Goal: Information Seeking & Learning: Learn about a topic

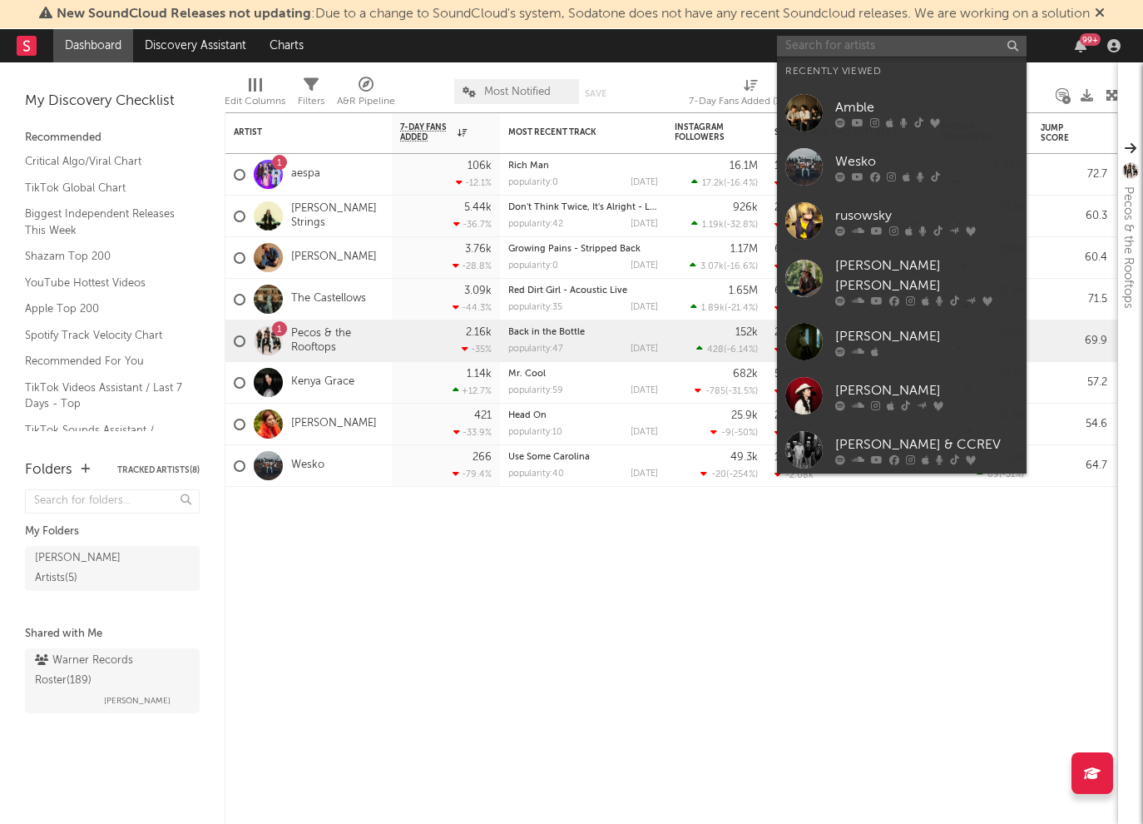
click at [846, 47] on input "text" at bounding box center [902, 46] width 250 height 21
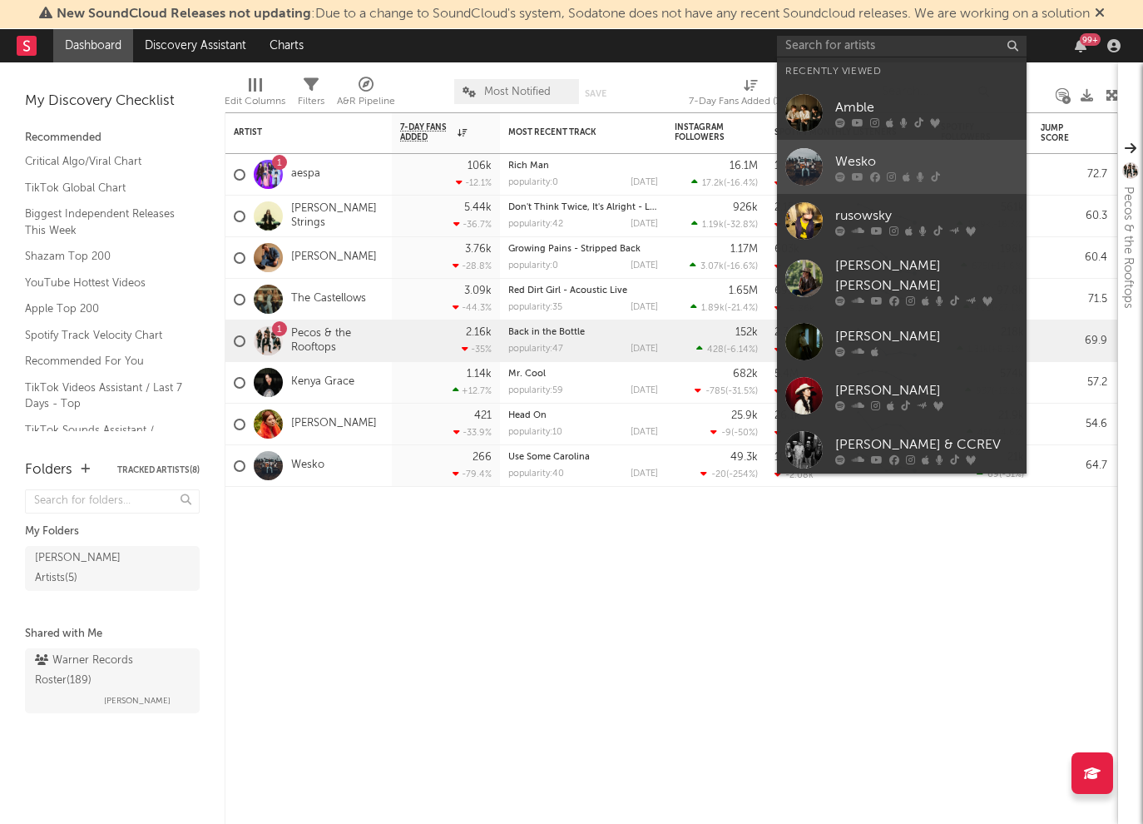
click at [856, 140] on link "Wesko" at bounding box center [902, 167] width 250 height 54
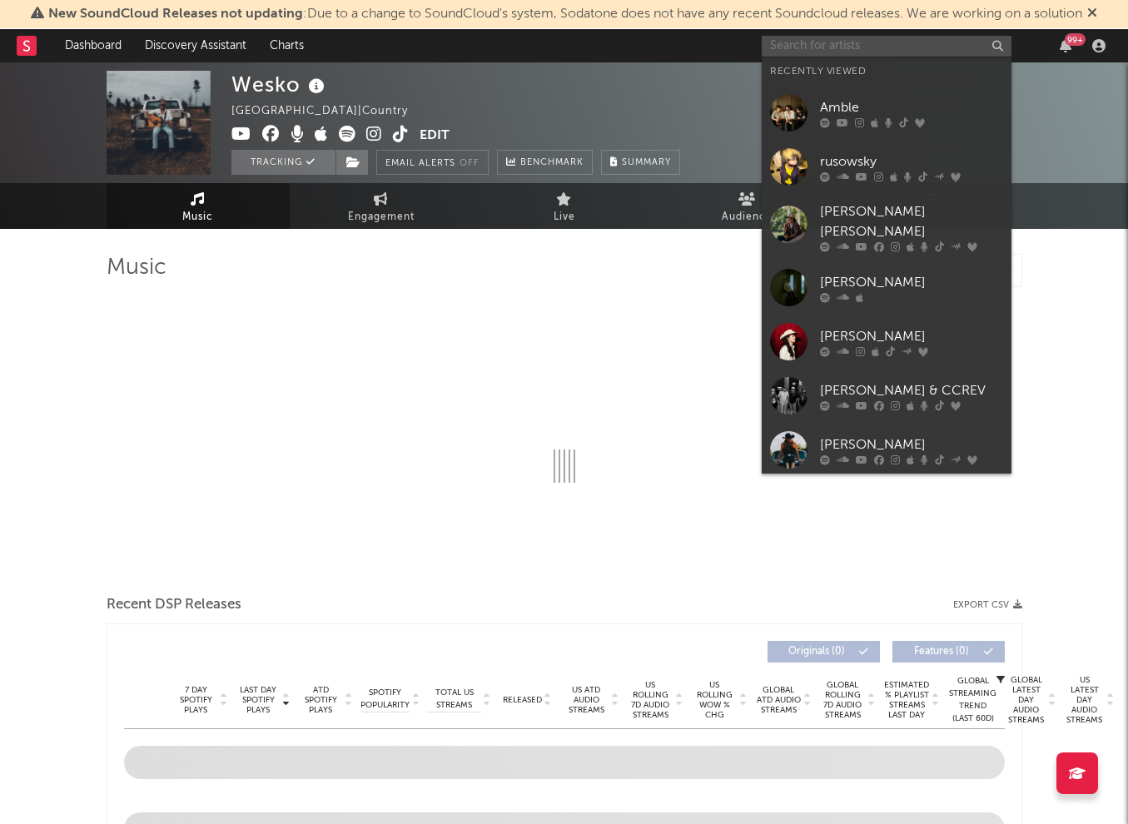
click at [850, 42] on input "text" at bounding box center [886, 46] width 250 height 21
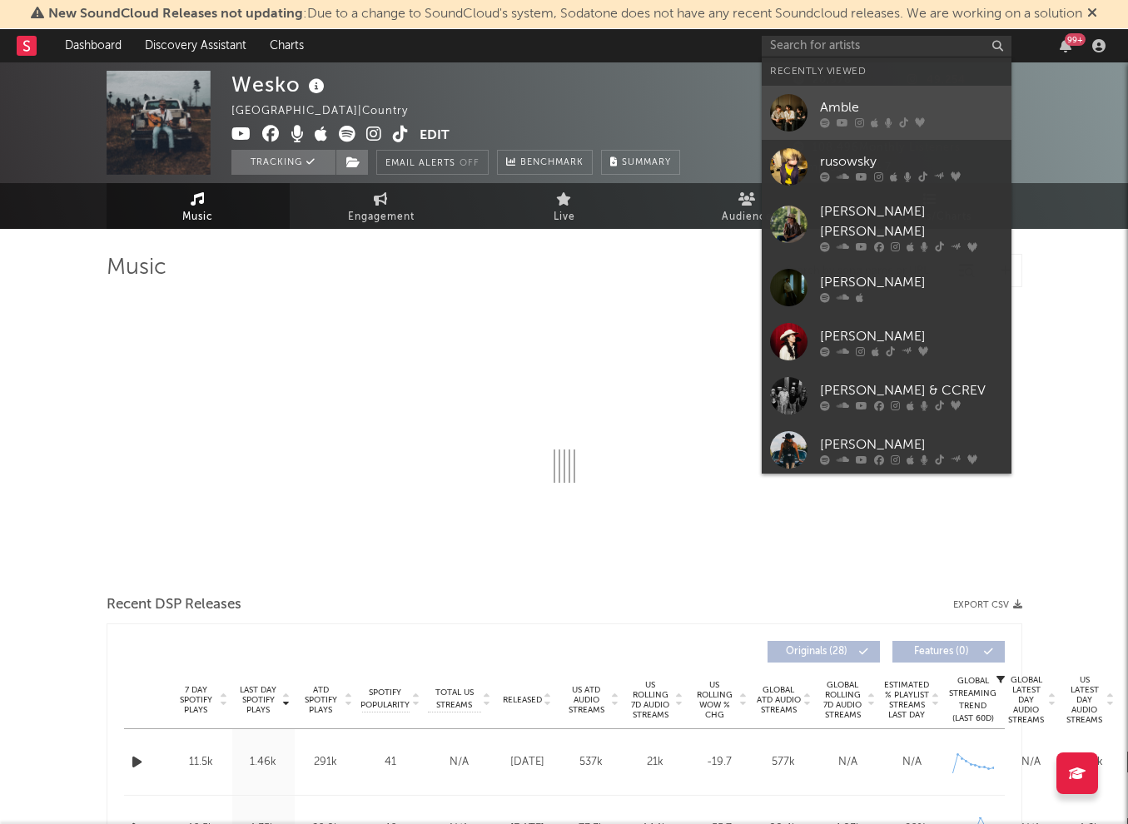
click at [827, 121] on icon at bounding box center [825, 122] width 10 height 10
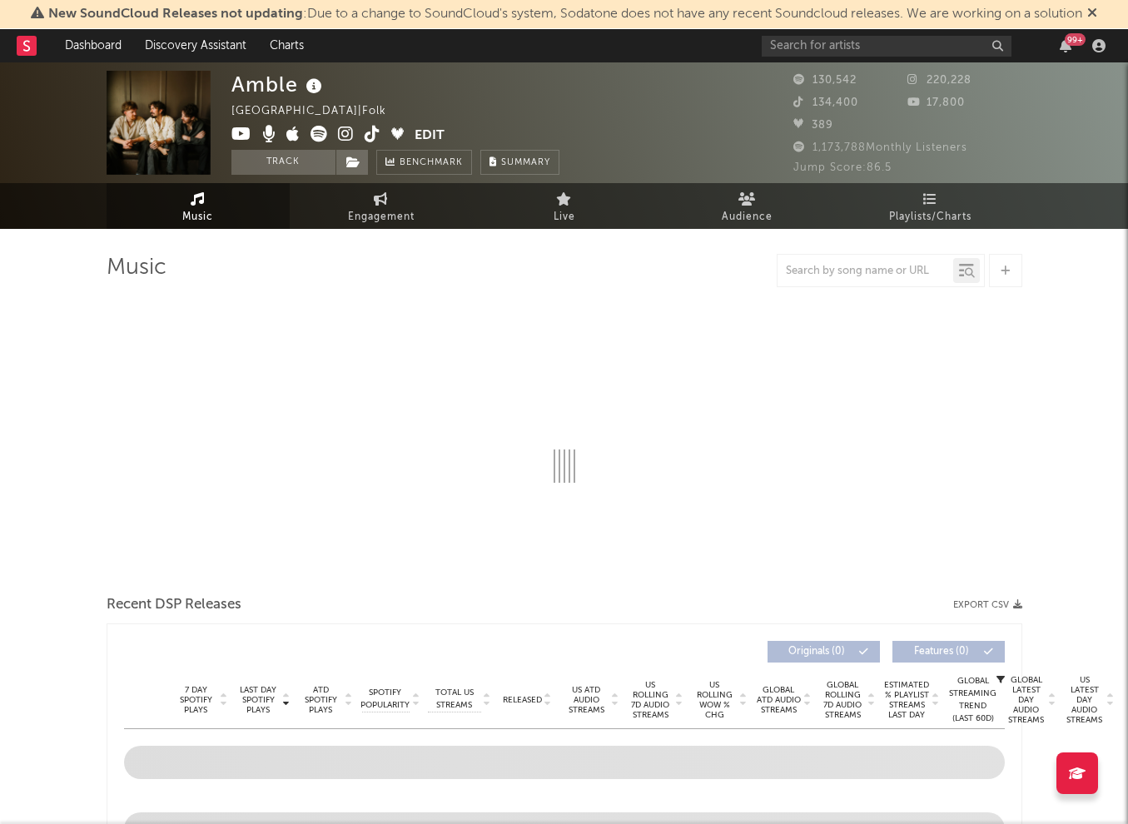
select select "6m"
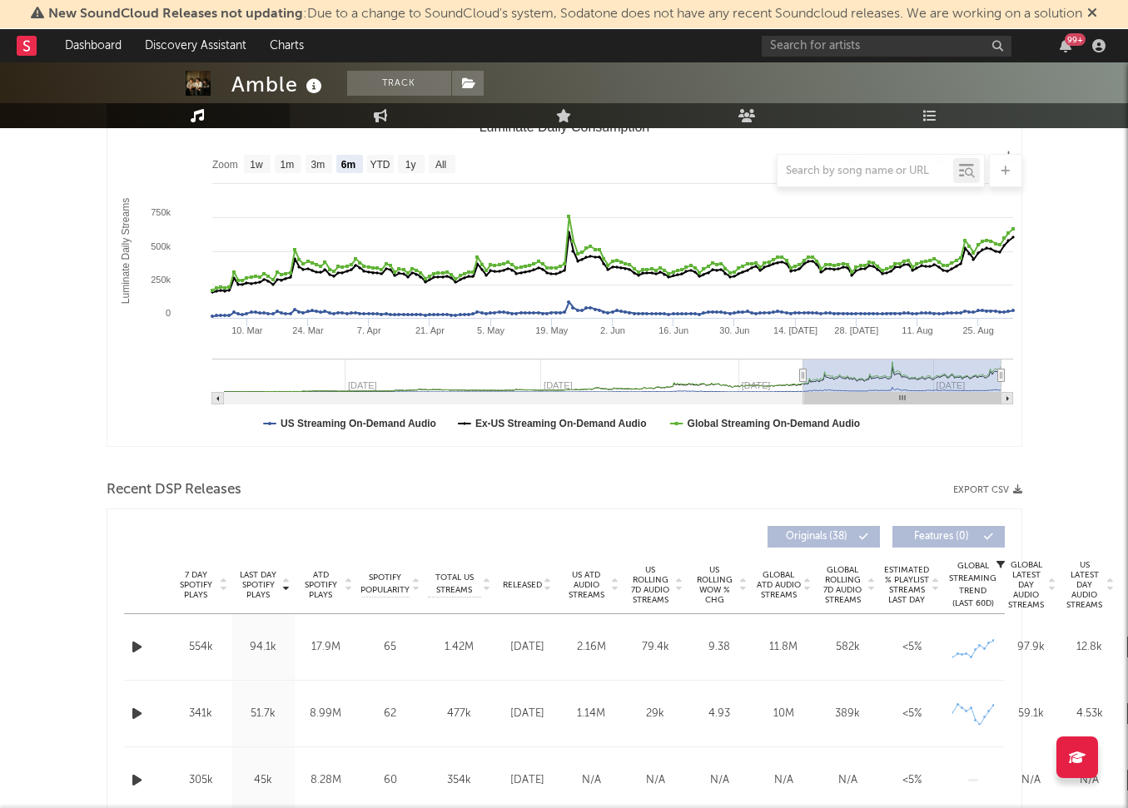
scroll to position [262, 0]
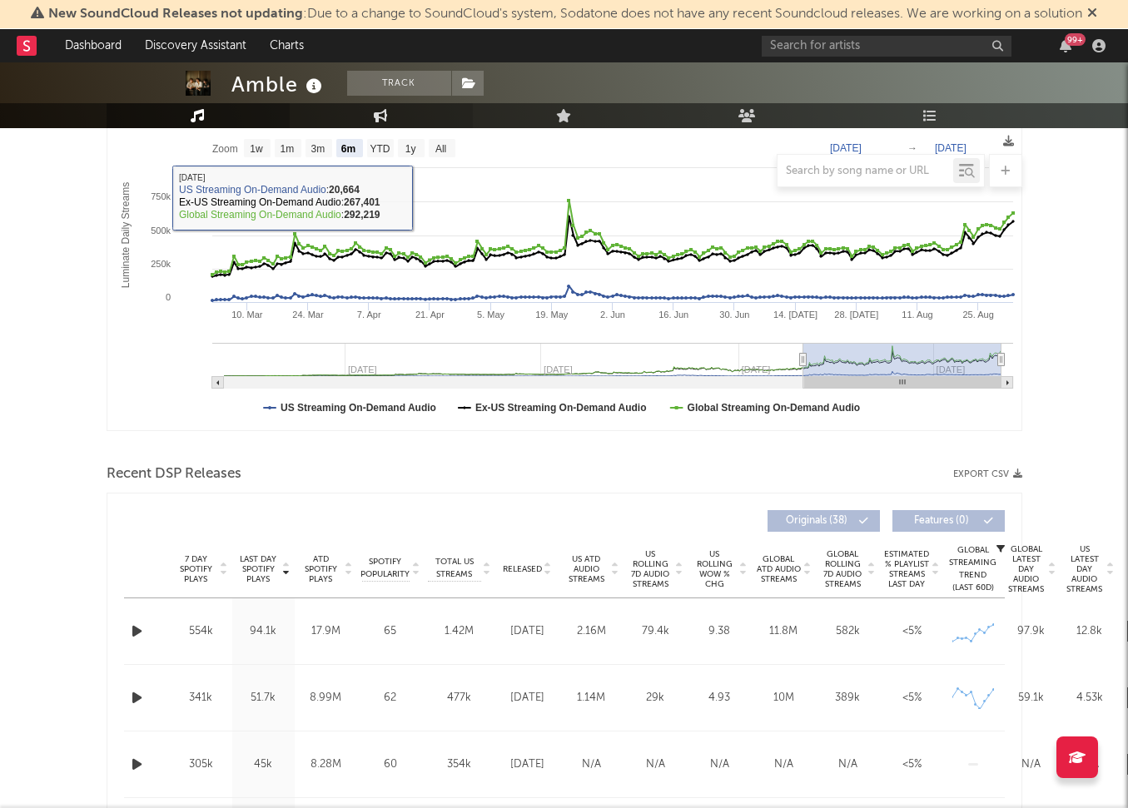
click at [377, 114] on icon at bounding box center [381, 115] width 14 height 13
select select "1w"
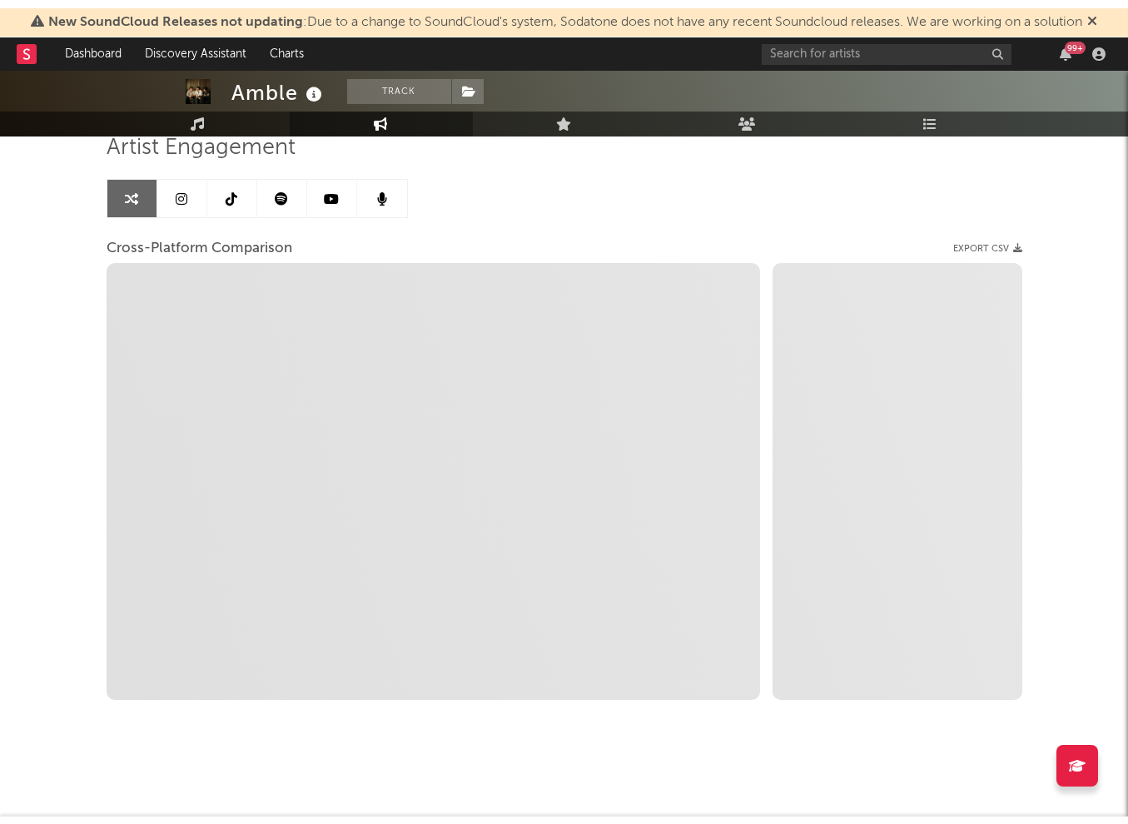
scroll to position [112, 0]
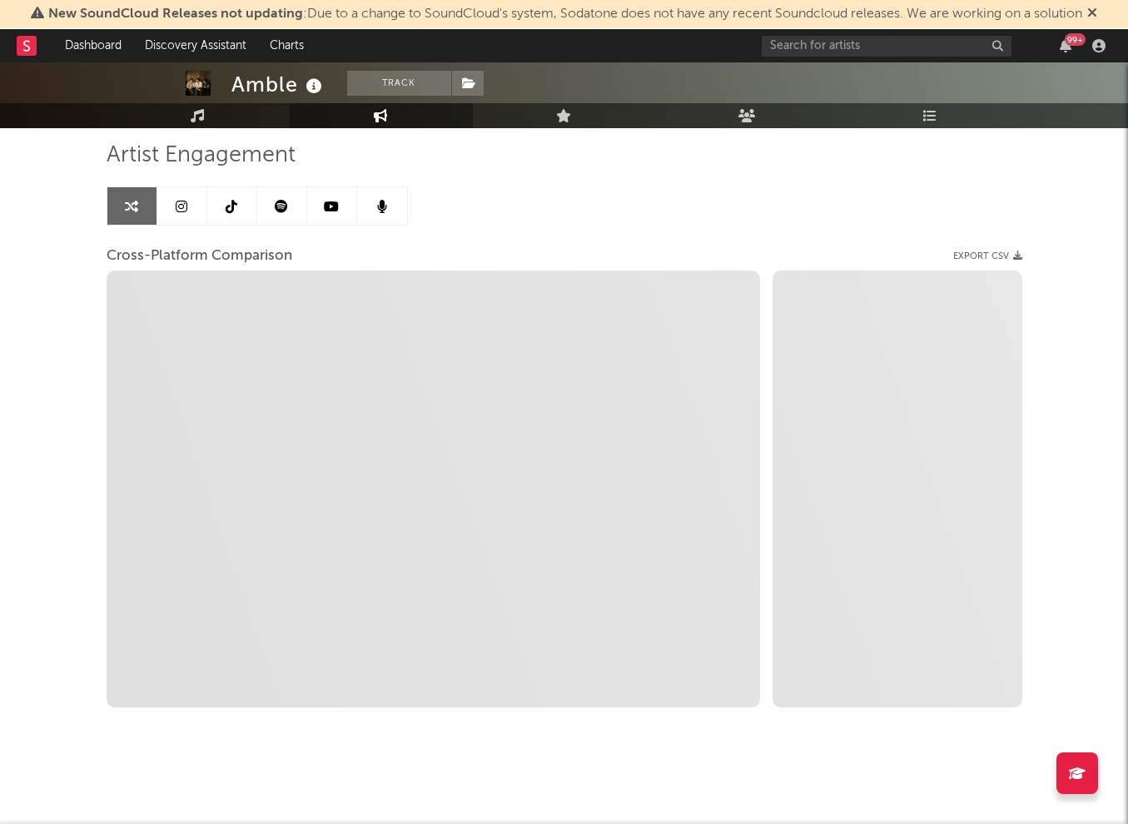
select select "1m"
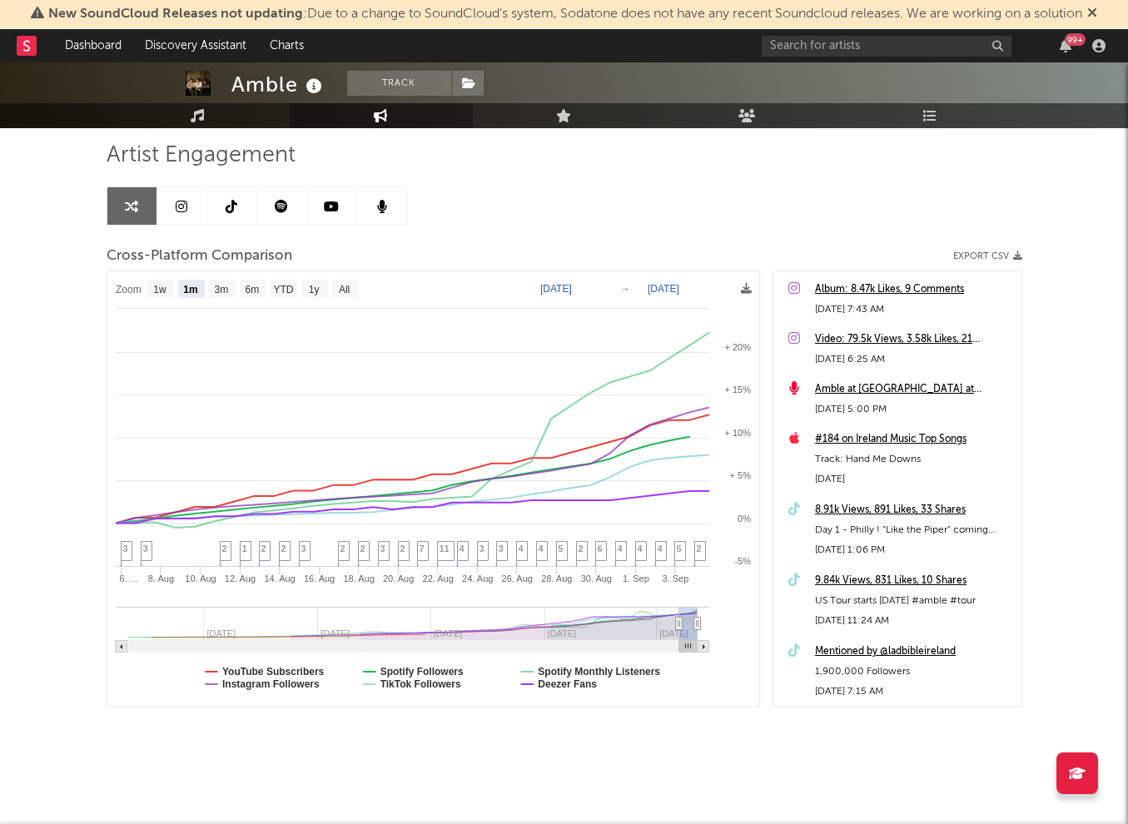
click at [572, 293] on text "[DATE]" at bounding box center [556, 289] width 32 height 12
click at [603, 289] on input "[DATE]" at bounding box center [564, 288] width 77 height 17
type input "[DATE]"
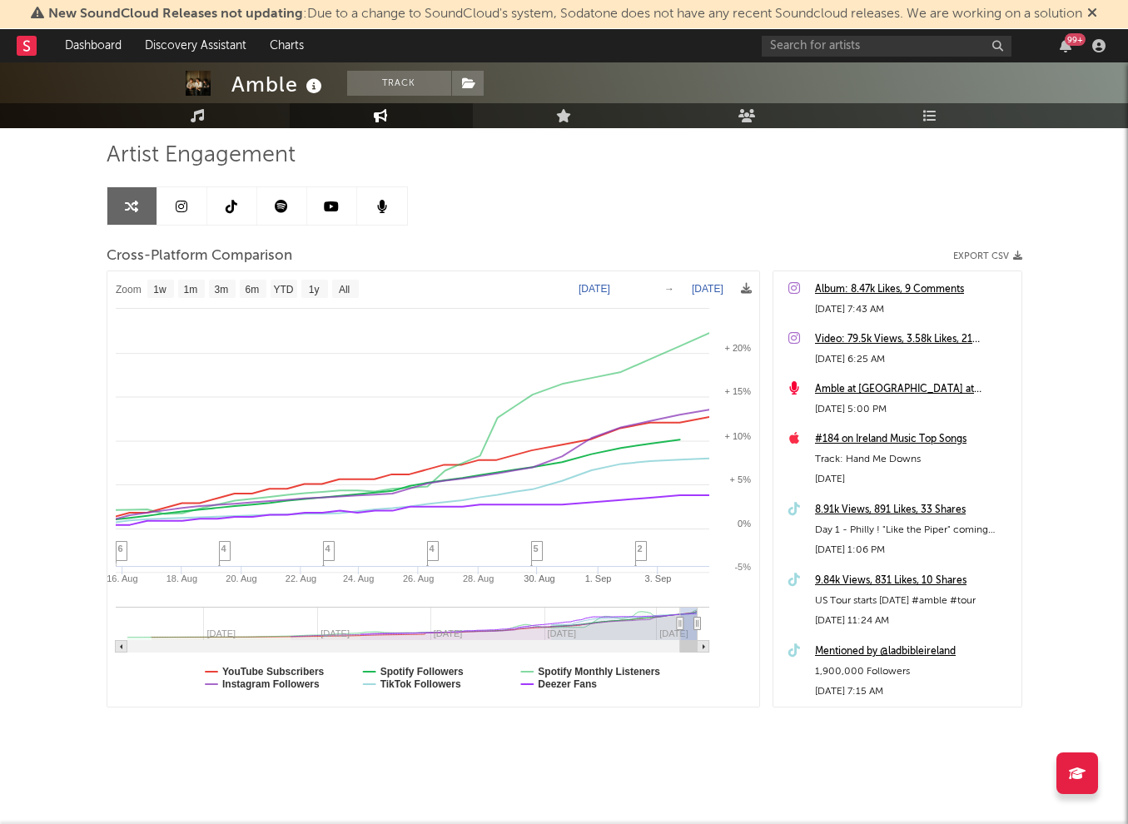
select select "1w"
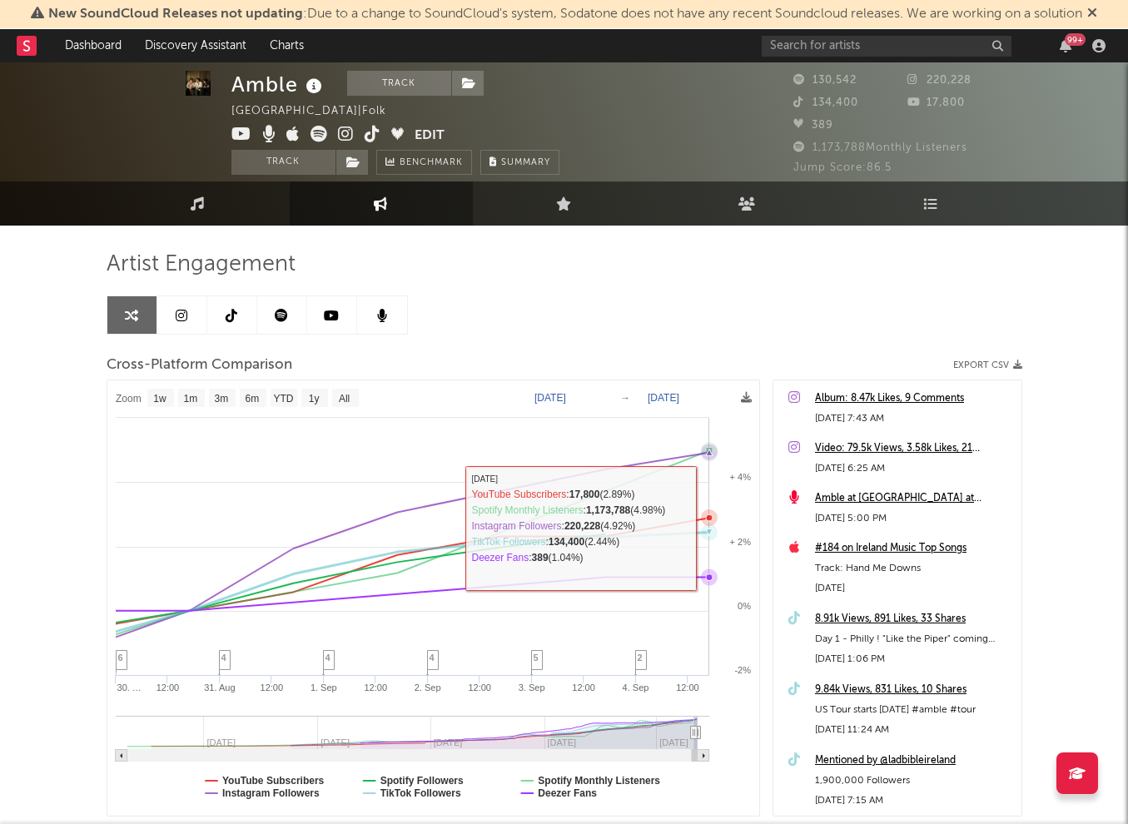
scroll to position [4, 0]
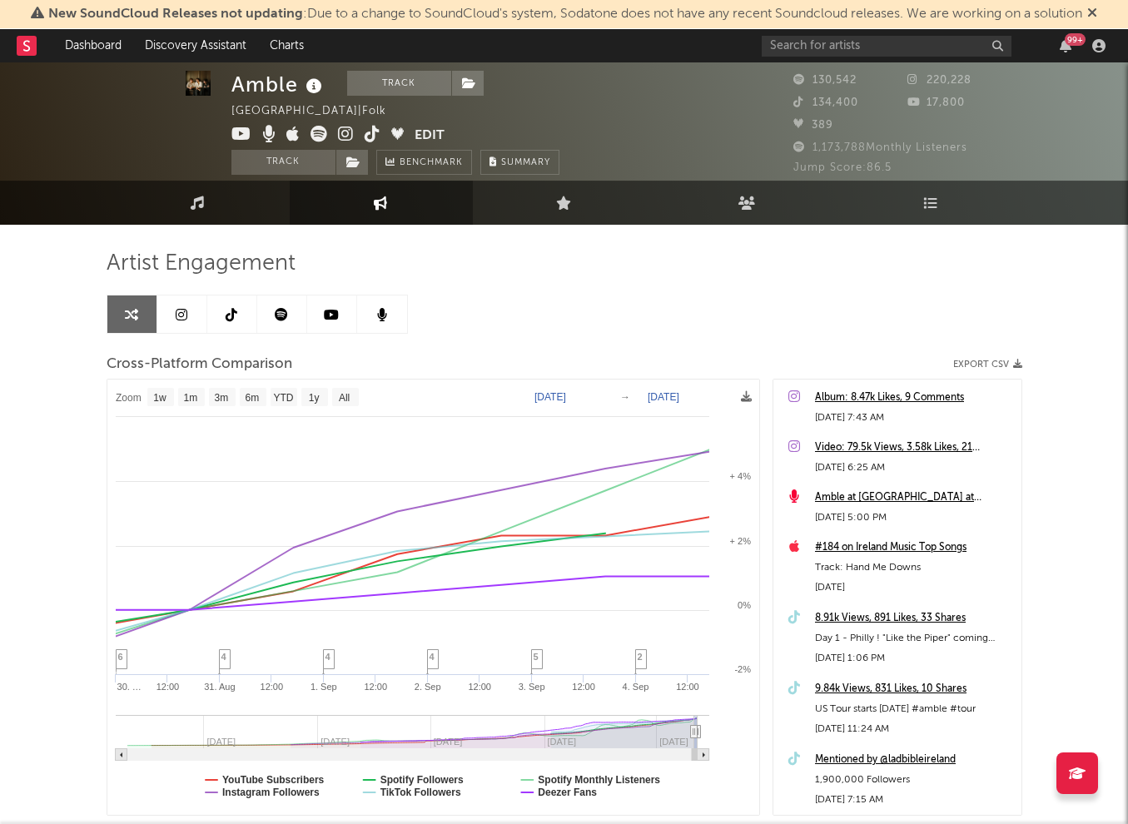
click at [1059, 302] on div "Amble Track [GEOGRAPHIC_DATA] | Folk Edit Track Benchmark Summary 130,542 220,2…" at bounding box center [564, 495] width 1128 height 874
click at [1048, 281] on div "Amble Track [GEOGRAPHIC_DATA] | Folk Edit Track Benchmark Summary 130,542 220,2…" at bounding box center [564, 495] width 1128 height 874
click at [1025, 281] on div "Amble Track [GEOGRAPHIC_DATA] | Folk Edit Track Benchmark Summary 130,542 220,2…" at bounding box center [564, 495] width 1128 height 874
click at [967, 313] on div "Artist Engagement Cross-Platform Comparison Export CSV Zoom 1w 1m 3m 6m YTD 1y …" at bounding box center [564, 533] width 915 height 566
click at [1037, 313] on div "Amble Track [GEOGRAPHIC_DATA] | Folk Edit Track Benchmark Summary 130,542 220,2…" at bounding box center [564, 495] width 1128 height 874
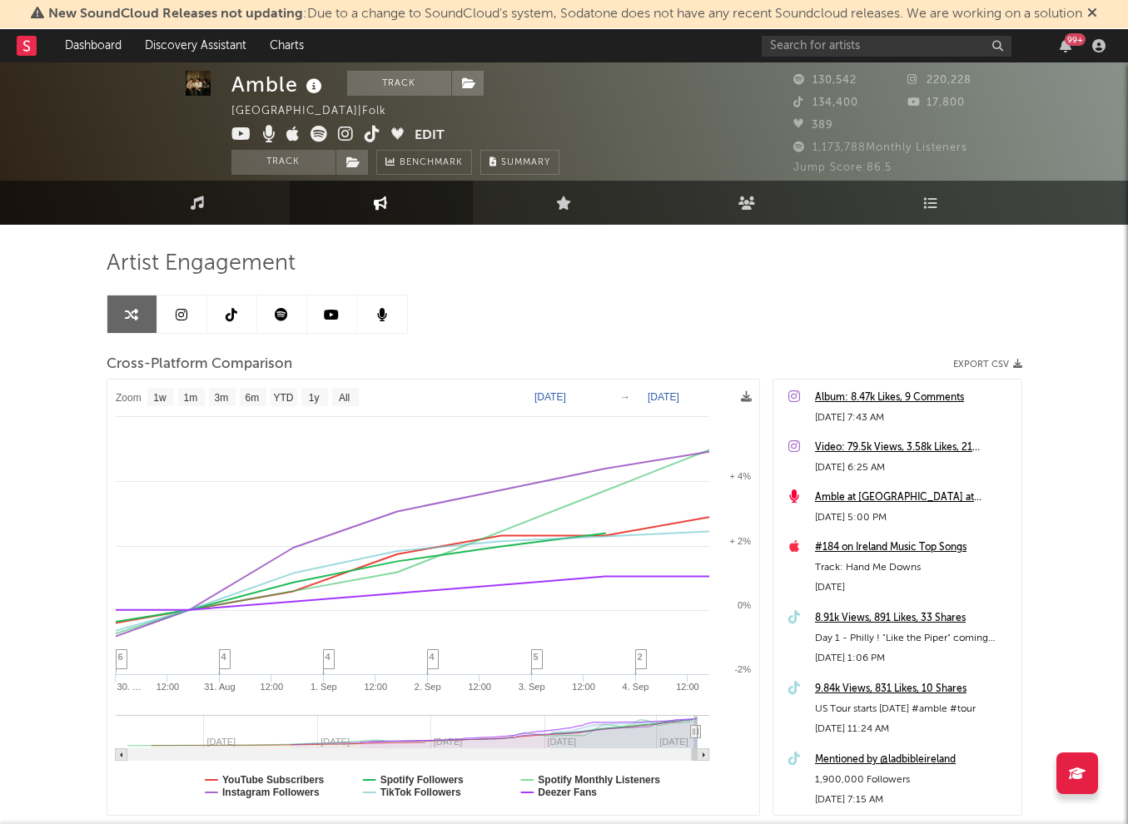
click at [1009, 264] on div "Artist Engagement" at bounding box center [564, 264] width 915 height 28
